Goal: Task Accomplishment & Management: Manage account settings

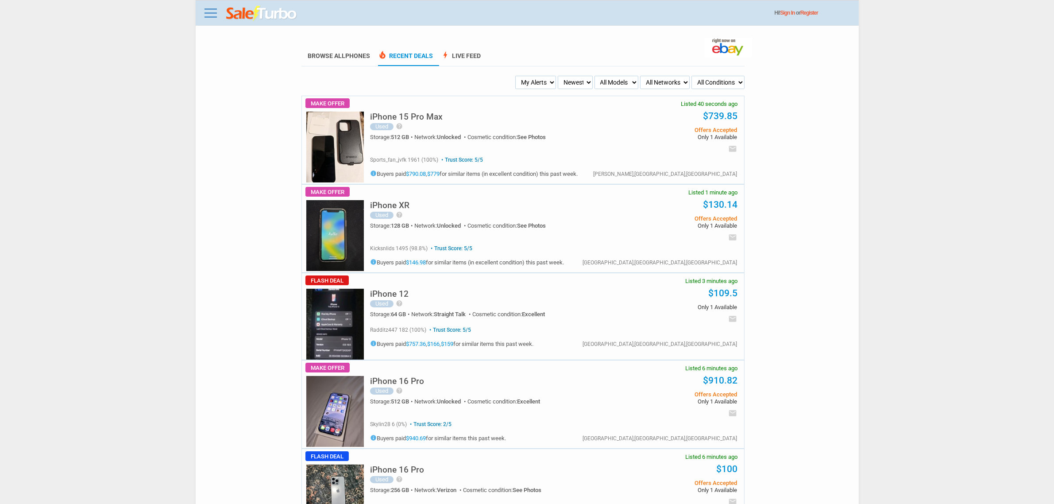
click at [545, 77] on select "My Alerts All Deals BIN Only w/ Offers Only" at bounding box center [535, 82] width 41 height 13
select select "flash_bin"
click at [516, 76] on select "My Alerts All Deals BIN Only w/ Offers Only" at bounding box center [535, 82] width 41 height 13
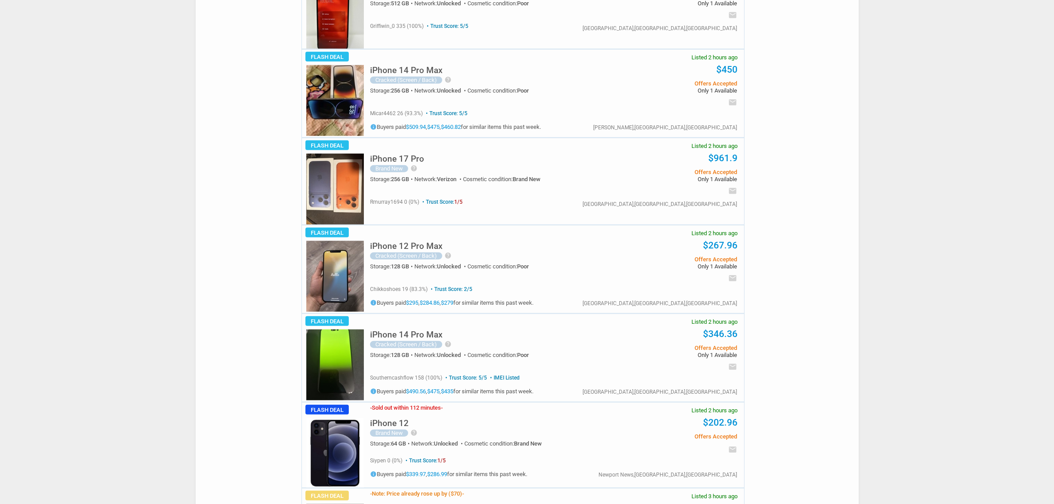
scroll to position [1107, 0]
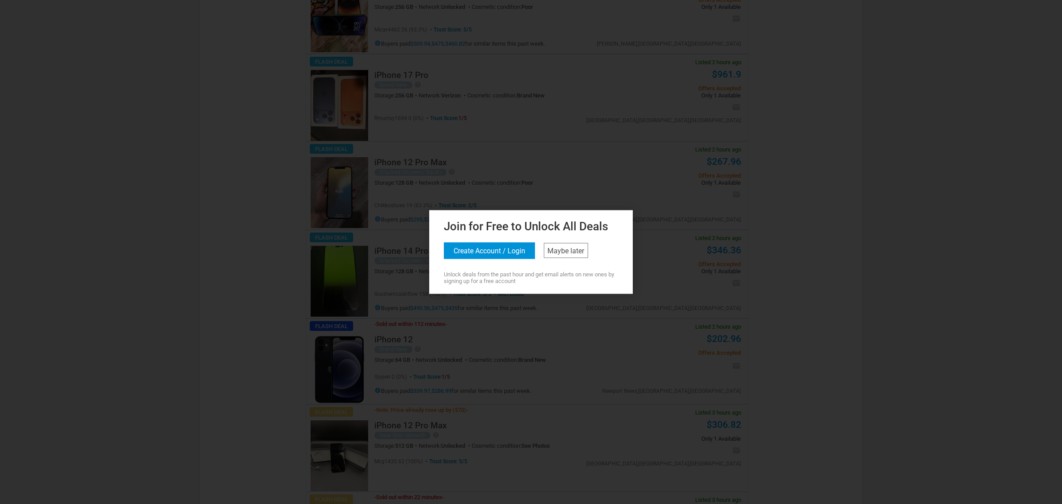
drag, startPoint x: 413, startPoint y: 78, endPoint x: 461, endPoint y: 148, distance: 85.0
click at [412, 78] on div at bounding box center [531, 252] width 1062 height 504
click at [585, 255] on link "Maybe later" at bounding box center [566, 250] width 44 height 15
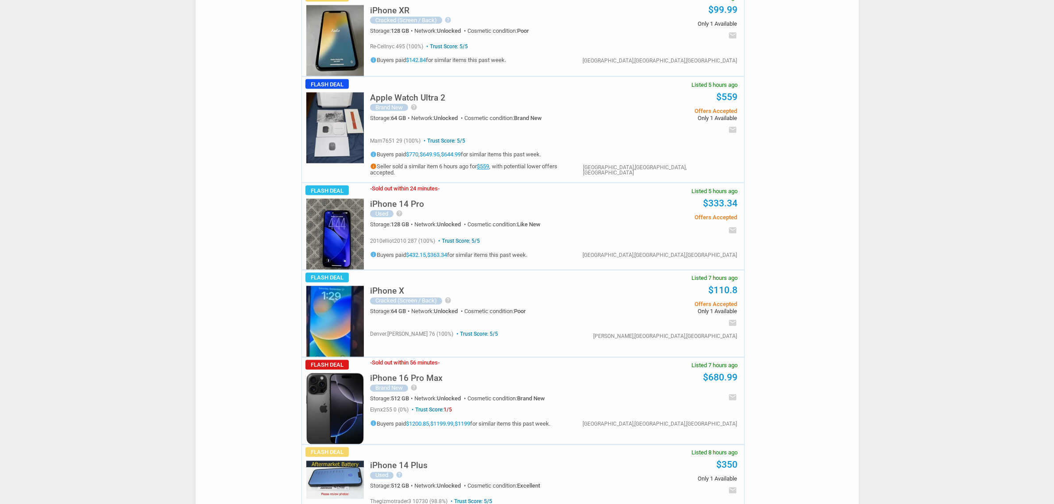
scroll to position [2047, 0]
